Goal: Information Seeking & Learning: Understand process/instructions

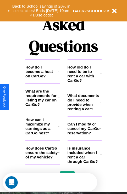
scroll to position [632, 0]
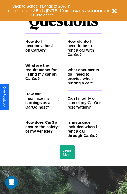
click at [42, 80] on h3 "What are the requirements for listing my car on CarGo?" at bounding box center [41, 72] width 33 height 18
click at [58, 47] on icon at bounding box center [58, 45] width 2 height 4
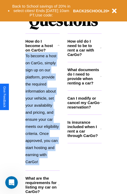
scroll to position [674, 0]
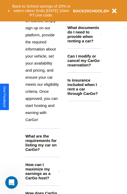
click at [42, 179] on h3 "How can I maximize my earnings as a CarGo host?" at bounding box center [41, 171] width 33 height 18
click at [100, 36] on icon at bounding box center [100, 34] width 1 height 4
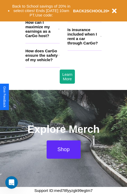
scroll to position [629, 0]
